Goal: Check status: Check status

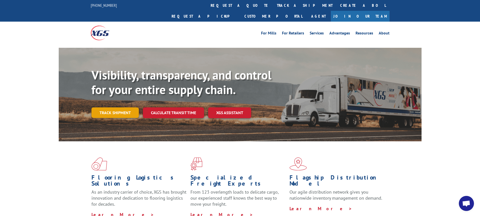
click at [116, 108] on link "Track shipment" at bounding box center [114, 113] width 47 height 11
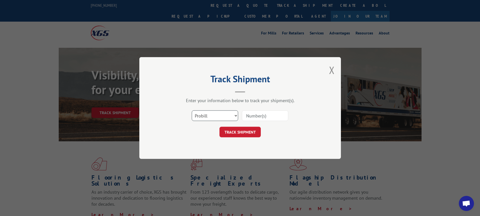
click at [236, 116] on select "Select category... Probill BOL PO" at bounding box center [215, 116] width 46 height 11
select select "bol"
click at [192, 111] on select "Select category... Probill BOL PO" at bounding box center [215, 116] width 46 height 11
click at [245, 112] on input at bounding box center [265, 116] width 46 height 11
click at [246, 114] on input at bounding box center [265, 116] width 46 height 11
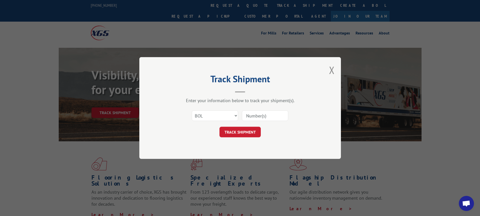
type input "c"
type input "6008525"
click button "TRACK SHIPMENT" at bounding box center [239, 132] width 41 height 11
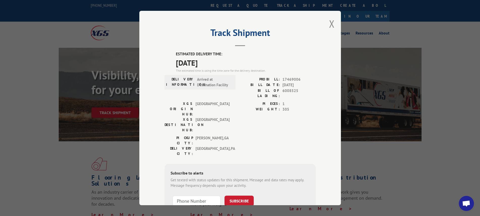
click at [335, 17] on div "Track Shipment ESTIMATED DELIVERY TIME: [DATE] The estimated time is using the …" at bounding box center [239, 108] width 201 height 195
click at [333, 20] on div "Track Shipment ESTIMATED DELIVERY TIME: [DATE] The estimated time is using the …" at bounding box center [239, 108] width 201 height 195
click at [332, 22] on button "Close modal" at bounding box center [332, 23] width 6 height 13
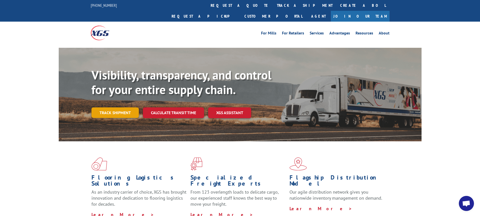
click at [112, 108] on link "Track shipment" at bounding box center [114, 113] width 47 height 11
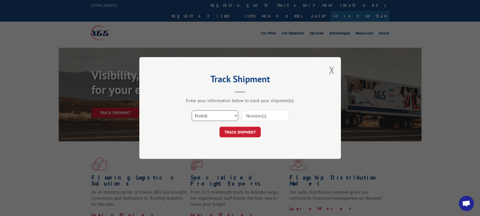
click at [236, 116] on select "Select category... Probill BOL PO" at bounding box center [215, 116] width 46 height 11
select select "bol"
click at [192, 111] on select "Select category... Probill BOL PO" at bounding box center [215, 116] width 46 height 11
click at [251, 120] on input at bounding box center [265, 116] width 46 height 11
type input "6004366"
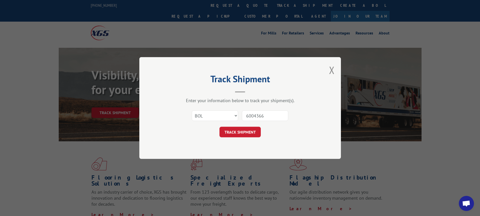
click button "TRACK SHIPMENT" at bounding box center [239, 132] width 41 height 11
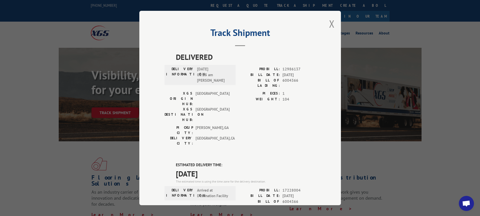
click at [325, 23] on div "Track Shipment DELIVERED DELIVERY INFORMATION: [DATE] 08:15 am [PERSON_NAME]: 1…" at bounding box center [239, 108] width 201 height 195
click at [329, 23] on button "Close modal" at bounding box center [332, 23] width 6 height 13
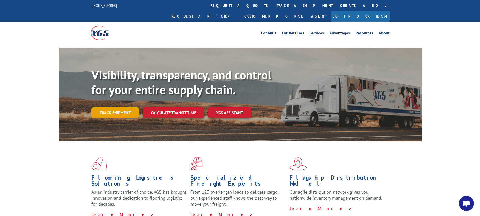
click at [107, 108] on link "Track shipment" at bounding box center [114, 113] width 47 height 11
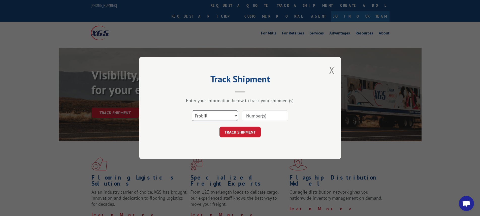
click at [236, 115] on select "Select category... Probill BOL PO" at bounding box center [215, 116] width 46 height 11
select select "bol"
click at [192, 111] on select "Select category... Probill BOL PO" at bounding box center [215, 116] width 46 height 11
click at [249, 112] on input at bounding box center [265, 116] width 46 height 11
type input "6003189"
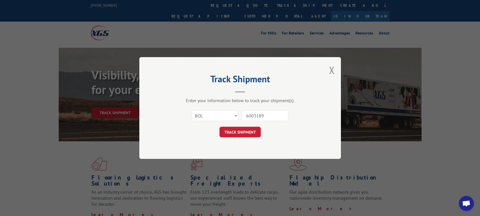
click button "TRACK SHIPMENT" at bounding box center [239, 132] width 41 height 11
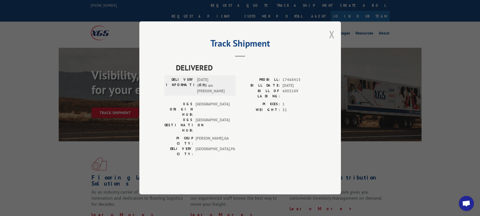
click at [333, 41] on button "Close modal" at bounding box center [332, 34] width 6 height 13
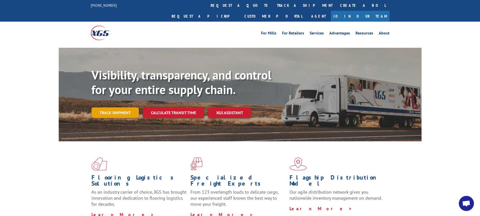
click at [117, 108] on link "Track shipment" at bounding box center [114, 113] width 47 height 11
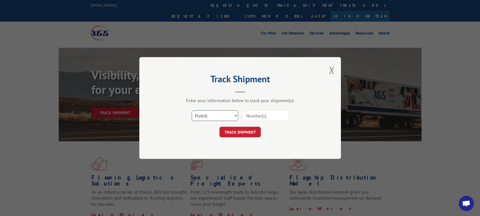
click at [235, 116] on select "Select category... Probill BOL PO" at bounding box center [215, 116] width 46 height 11
select select "bol"
click at [192, 111] on select "Select category... Probill BOL PO" at bounding box center [215, 116] width 46 height 11
click at [252, 118] on input at bounding box center [265, 116] width 46 height 11
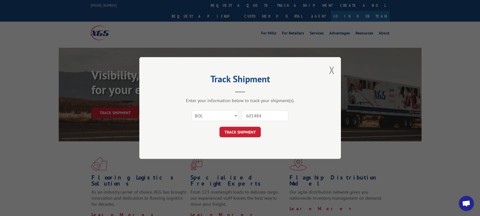
type input "6014847"
click button "TRACK SHIPMENT" at bounding box center [239, 132] width 41 height 11
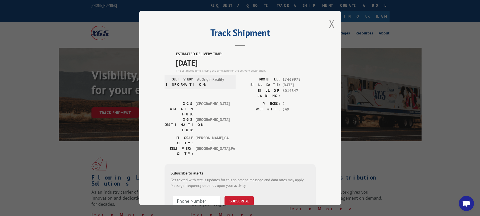
click at [332, 23] on div "Track Shipment ESTIMATED DELIVERY TIME: [DATE] The estimated time is using the …" at bounding box center [239, 108] width 201 height 195
click at [330, 24] on button "Close modal" at bounding box center [332, 23] width 6 height 13
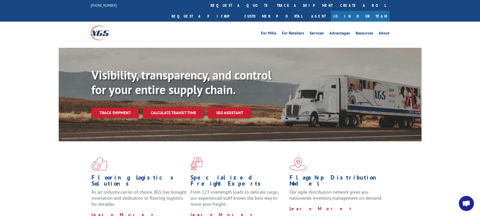
click at [116, 108] on link "Track shipment" at bounding box center [114, 113] width 47 height 11
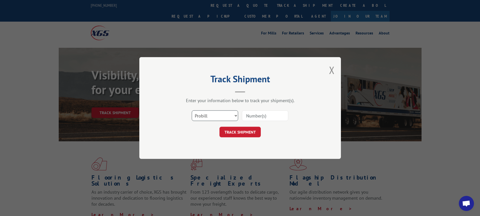
click at [235, 116] on select "Select category... Probill BOL PO" at bounding box center [215, 116] width 46 height 11
select select "bol"
click at [192, 111] on select "Select category... Probill BOL PO" at bounding box center [215, 116] width 46 height 11
click at [244, 115] on input at bounding box center [265, 116] width 46 height 11
type input "6014216"
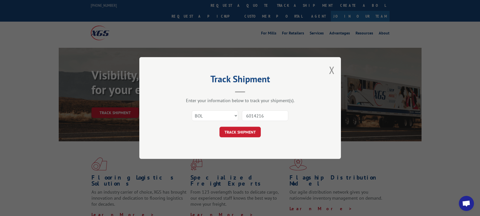
click button "TRACK SHIPMENT" at bounding box center [239, 132] width 41 height 11
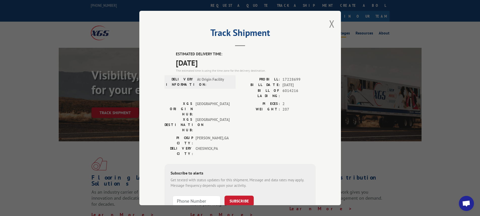
click at [329, 25] on button "Close modal" at bounding box center [332, 23] width 6 height 13
